Goal: Transaction & Acquisition: Purchase product/service

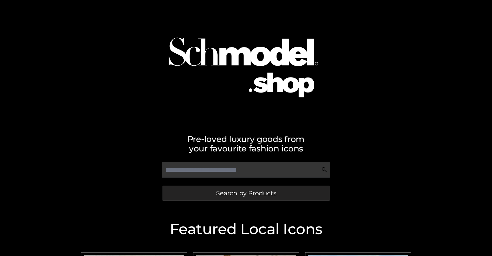
click at [246, 193] on span "Search by Products" at bounding box center [246, 193] width 60 height 6
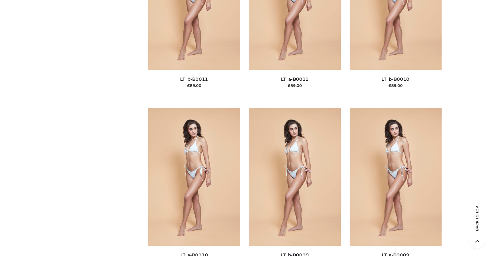
scroll to position [64, 0]
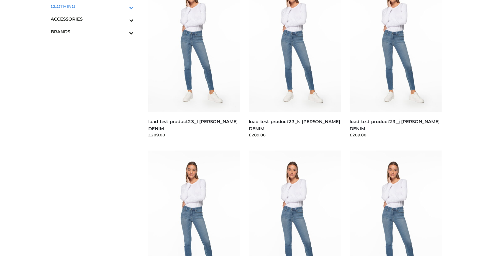
click at [123, 6] on icon "Toggle Submenu" at bounding box center [100, 7] width 66 height 7
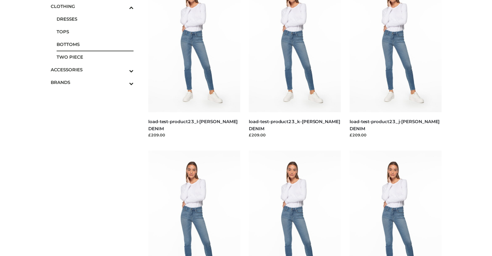
click at [95, 44] on span "BOTTOMS" at bounding box center [95, 44] width 77 height 7
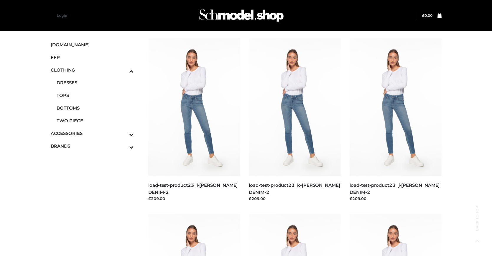
scroll to position [474, 0]
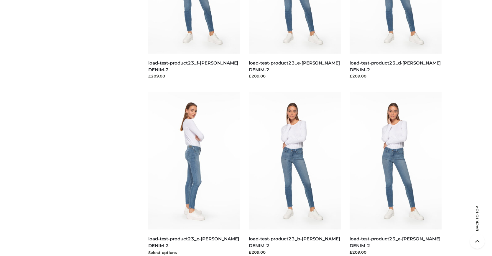
click at [194, 174] on img at bounding box center [194, 161] width 92 height 138
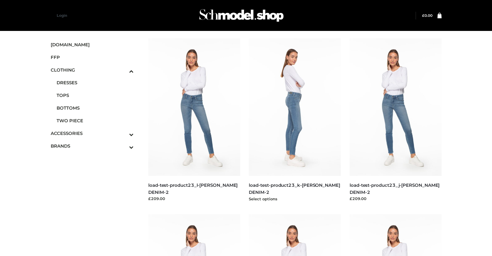
click at [295, 120] on img at bounding box center [295, 107] width 92 height 138
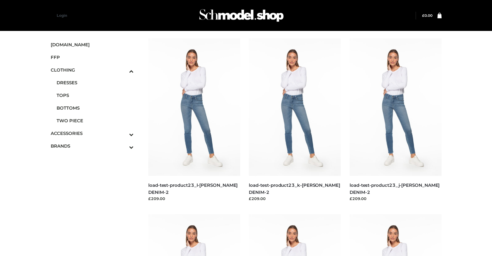
scroll to position [474, 0]
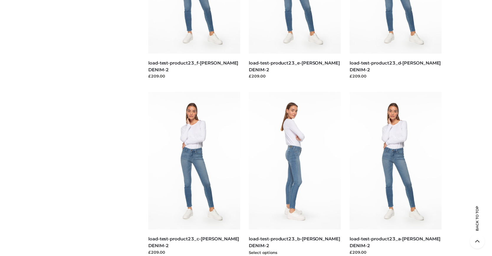
click at [295, 174] on img at bounding box center [295, 161] width 92 height 138
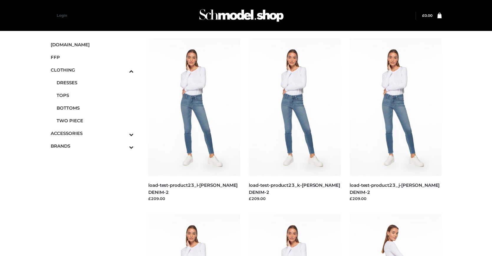
click at [123, 133] on icon "Toggle Submenu" at bounding box center [100, 134] width 66 height 7
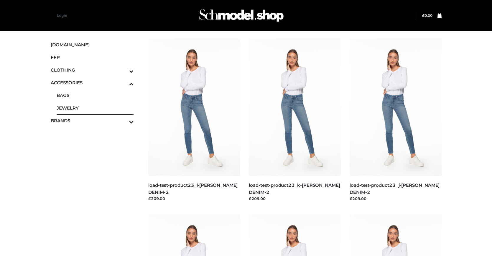
click at [95, 108] on span "JEWELRY" at bounding box center [95, 108] width 77 height 7
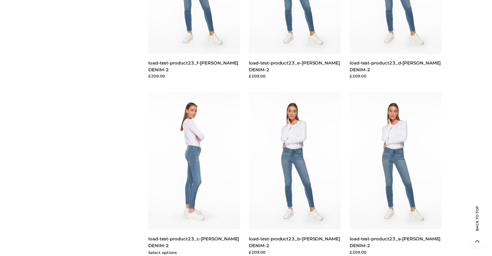
click at [194, 174] on img at bounding box center [194, 161] width 92 height 138
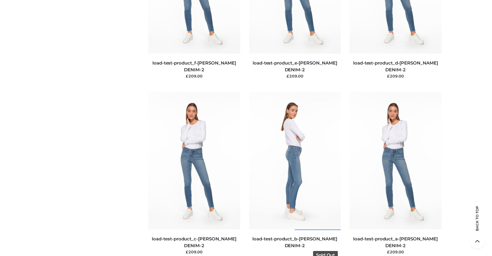
click at [295, 174] on img at bounding box center [295, 161] width 92 height 138
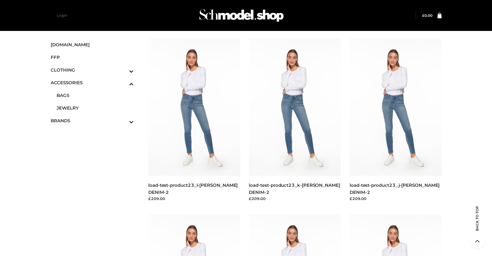
scroll to position [298, 0]
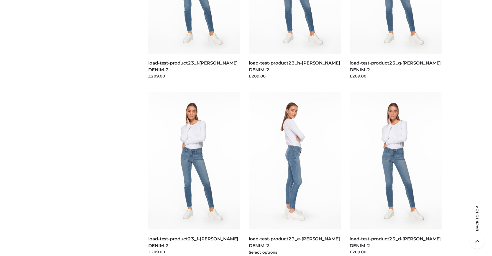
click at [295, 174] on img at bounding box center [295, 161] width 92 height 138
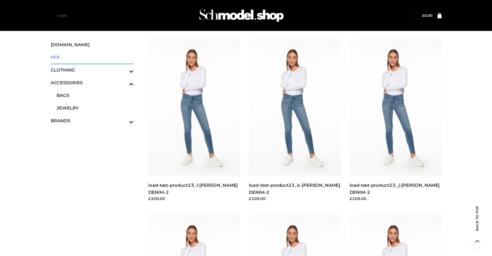
click at [92, 57] on span "FFP" at bounding box center [92, 57] width 83 height 7
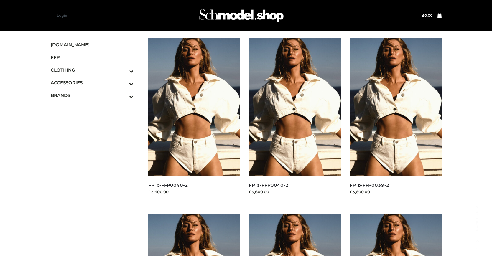
scroll to position [298, 0]
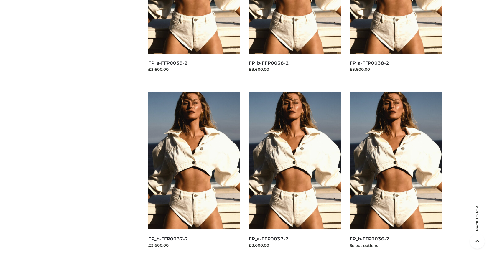
click at [395, 174] on img at bounding box center [395, 161] width 92 height 138
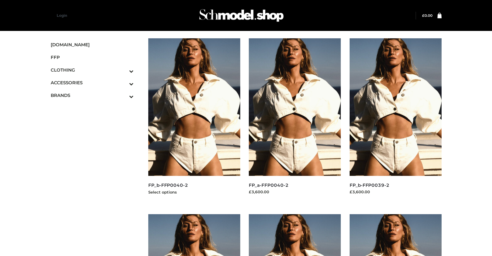
click at [194, 120] on img at bounding box center [194, 107] width 92 height 138
click at [395, 120] on img at bounding box center [395, 107] width 92 height 138
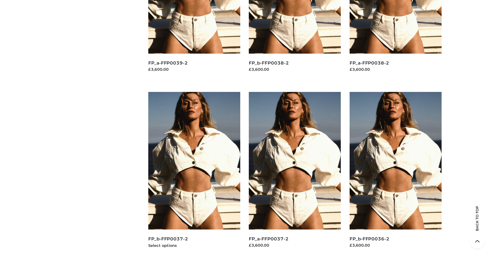
click at [194, 174] on img at bounding box center [194, 161] width 92 height 138
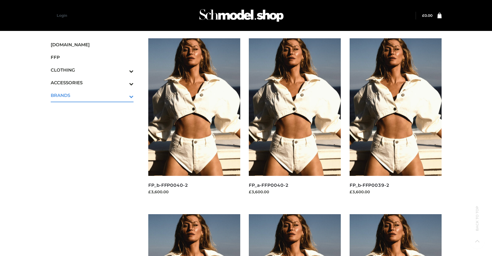
click at [123, 95] on icon "Toggle Submenu" at bounding box center [100, 96] width 66 height 7
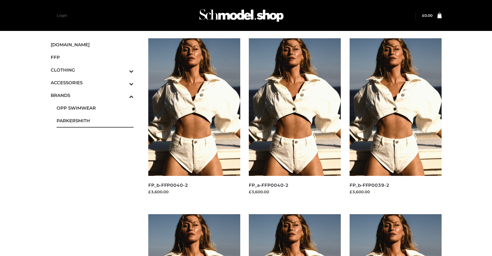
click at [95, 121] on span "PARKERSMITH" at bounding box center [95, 120] width 77 height 7
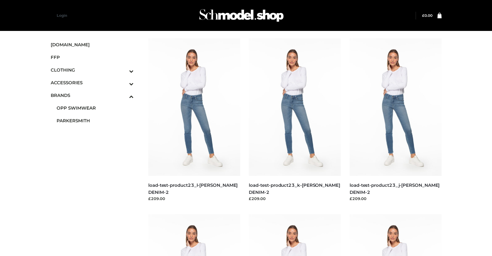
scroll to position [474, 0]
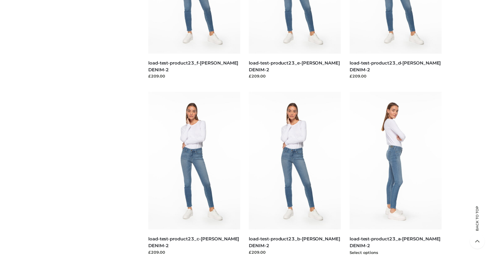
click at [395, 174] on img at bounding box center [395, 161] width 92 height 138
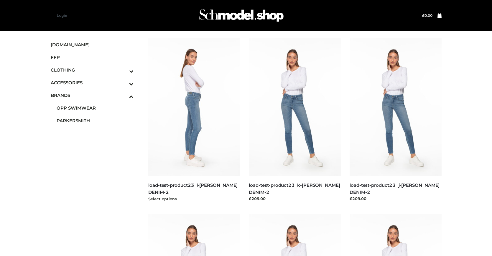
click at [194, 120] on img at bounding box center [194, 107] width 92 height 138
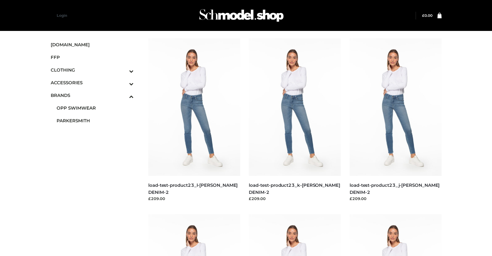
scroll to position [298, 0]
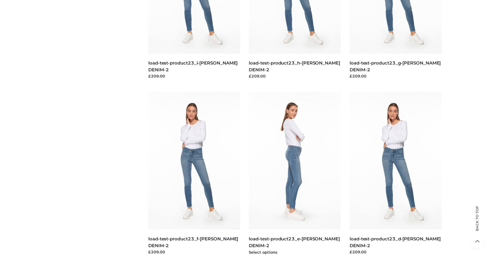
click at [295, 174] on img at bounding box center [295, 161] width 92 height 138
